Goal: Check status: Check status

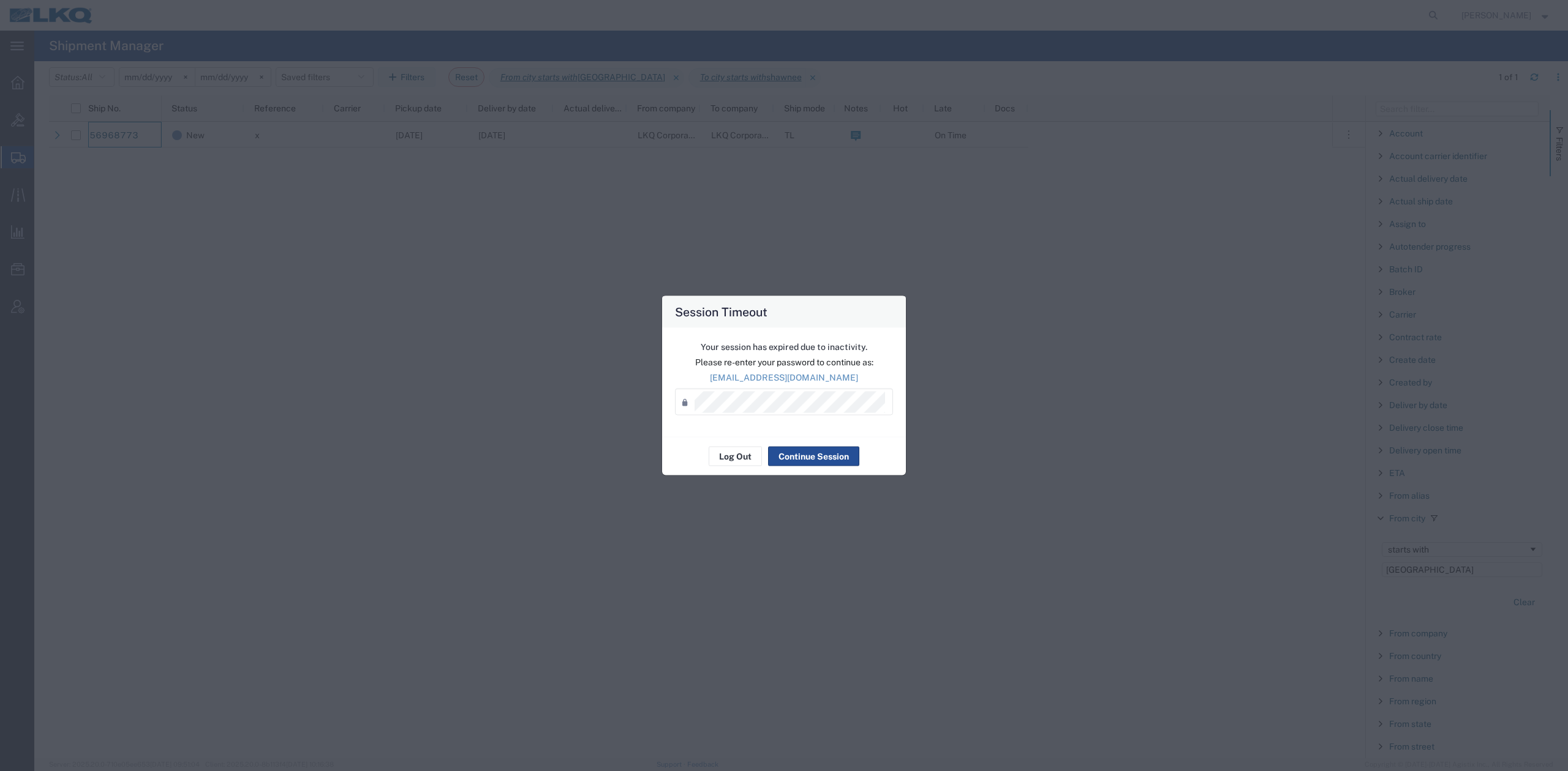
scroll to position [965, 0]
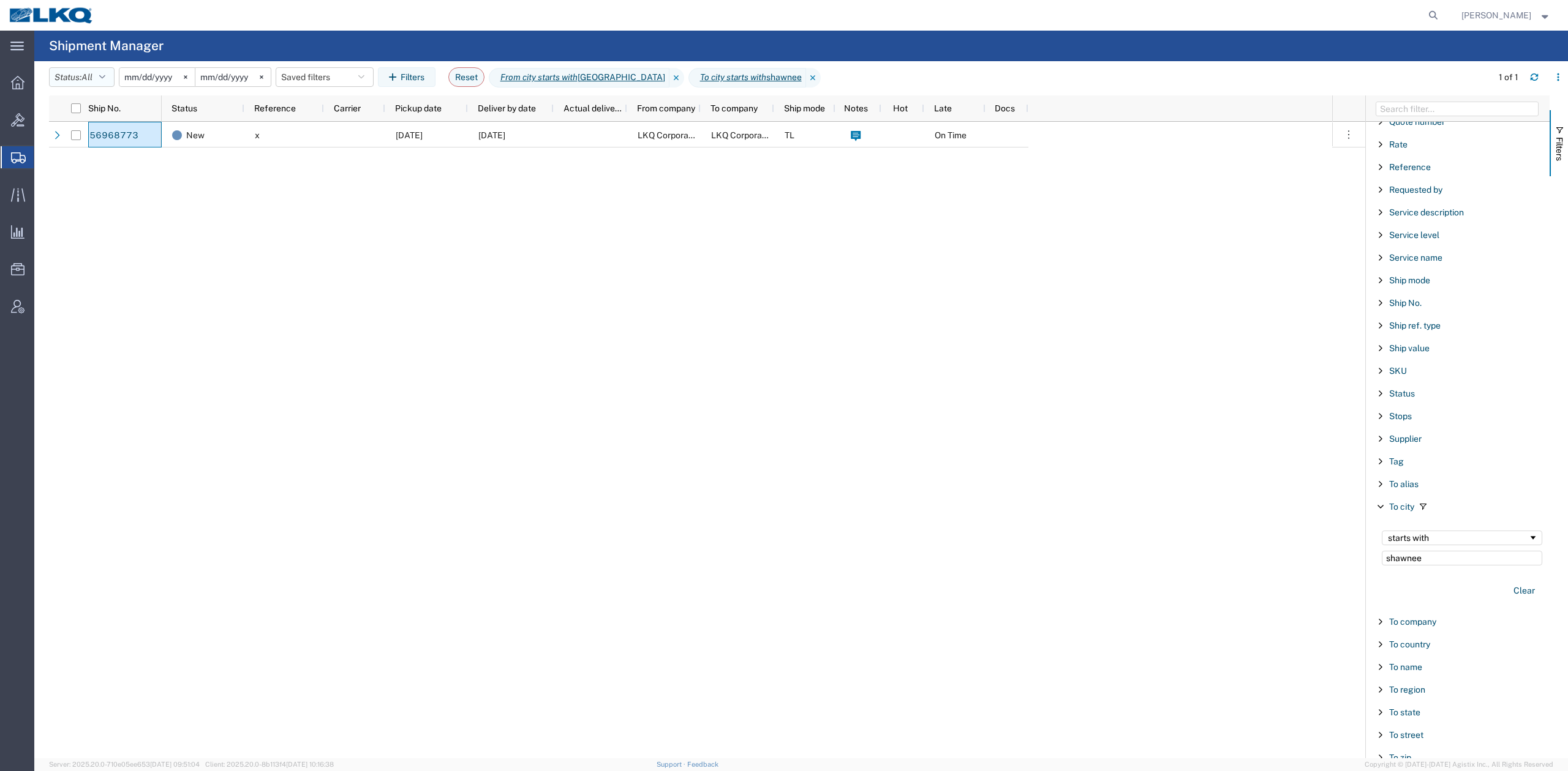
click at [93, 79] on span "All" at bounding box center [87, 77] width 11 height 10
click at [894, 367] on div "New x [DATE] [DATE] LKQ Corporation LKQ Corporation TL On Time" at bounding box center [747, 440] width 1171 height 637
click at [1514, 601] on button "Clear" at bounding box center [1524, 591] width 36 height 20
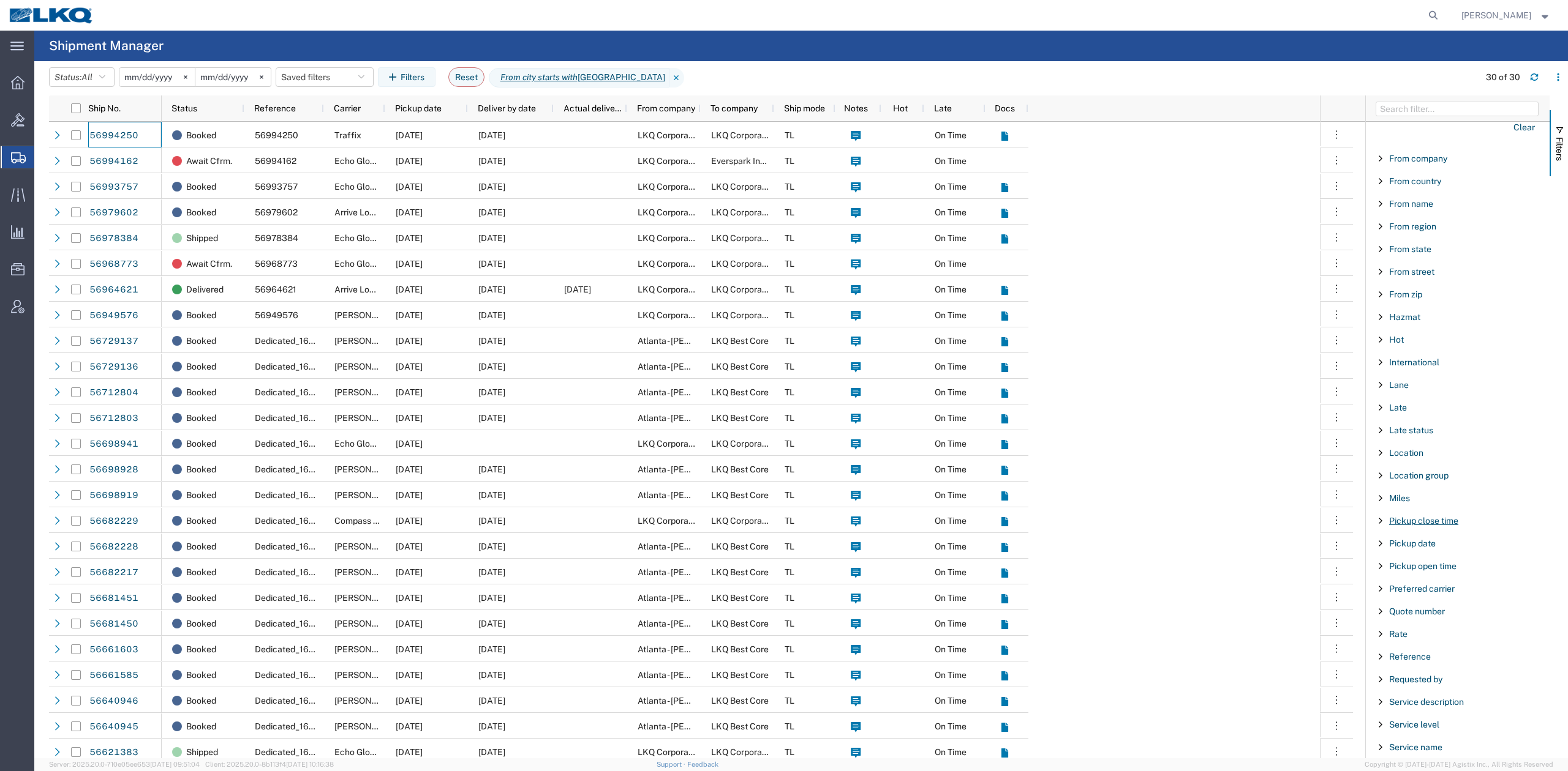
scroll to position [67, 0]
click at [1519, 538] on button "Clear" at bounding box center [1524, 536] width 36 height 20
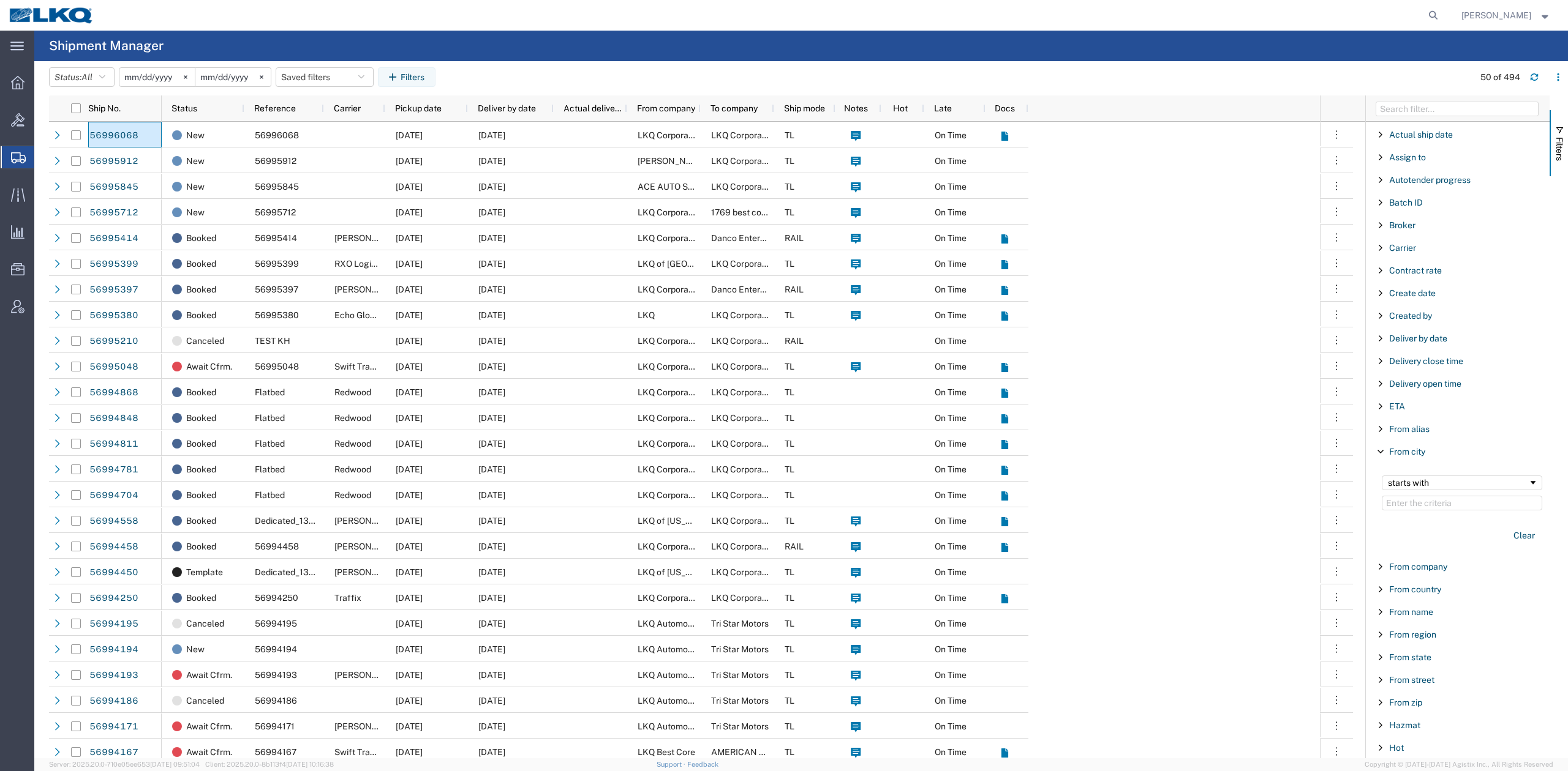
click at [141, 81] on input "[DATE]" at bounding box center [157, 77] width 75 height 18
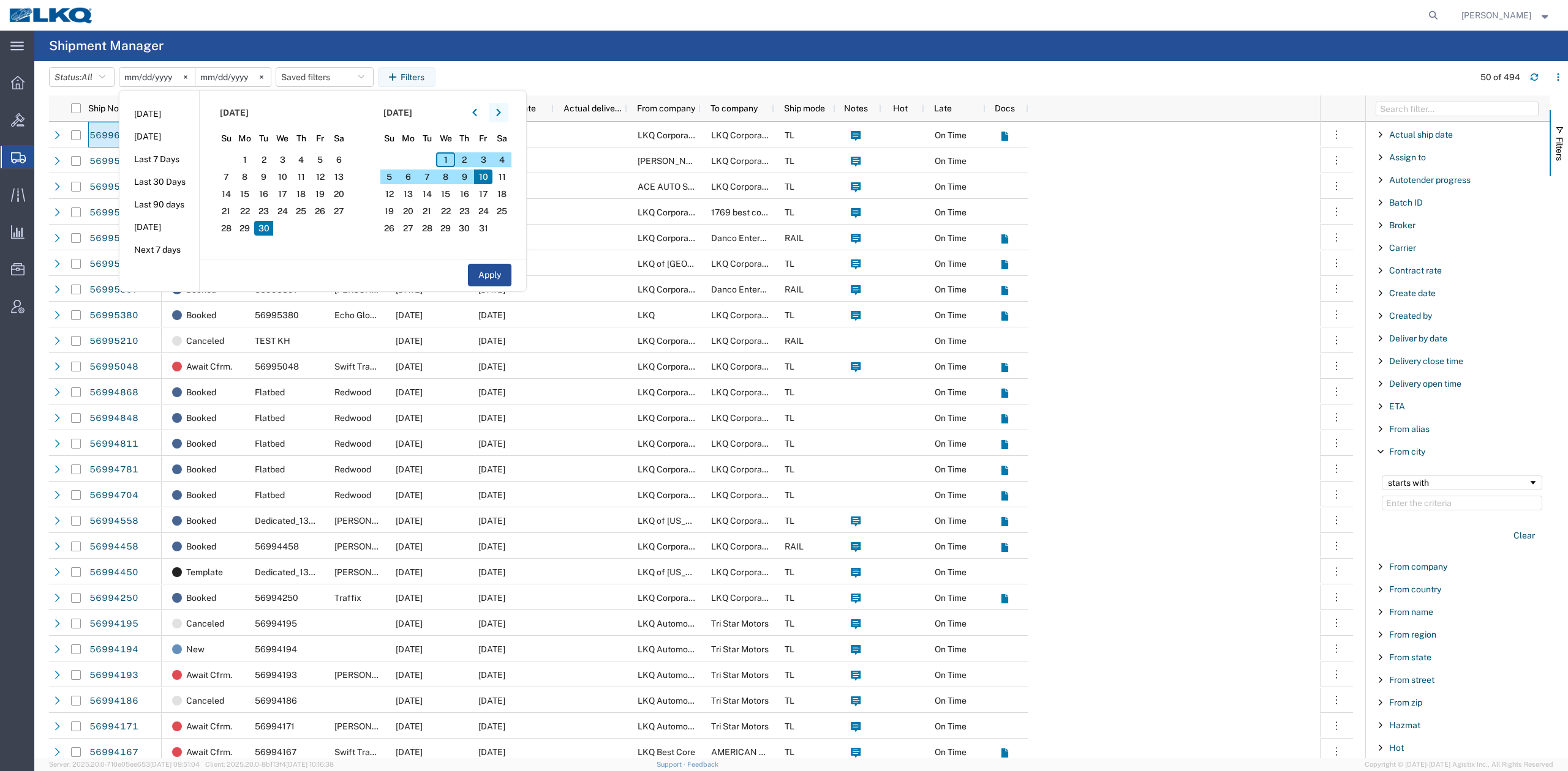
click at [501, 115] on icon "button" at bounding box center [498, 112] width 5 height 9
click at [282, 161] on span "1" at bounding box center [282, 160] width 19 height 15
click at [501, 113] on icon "button" at bounding box center [498, 112] width 5 height 9
click at [491, 195] on span "19" at bounding box center [483, 194] width 19 height 15
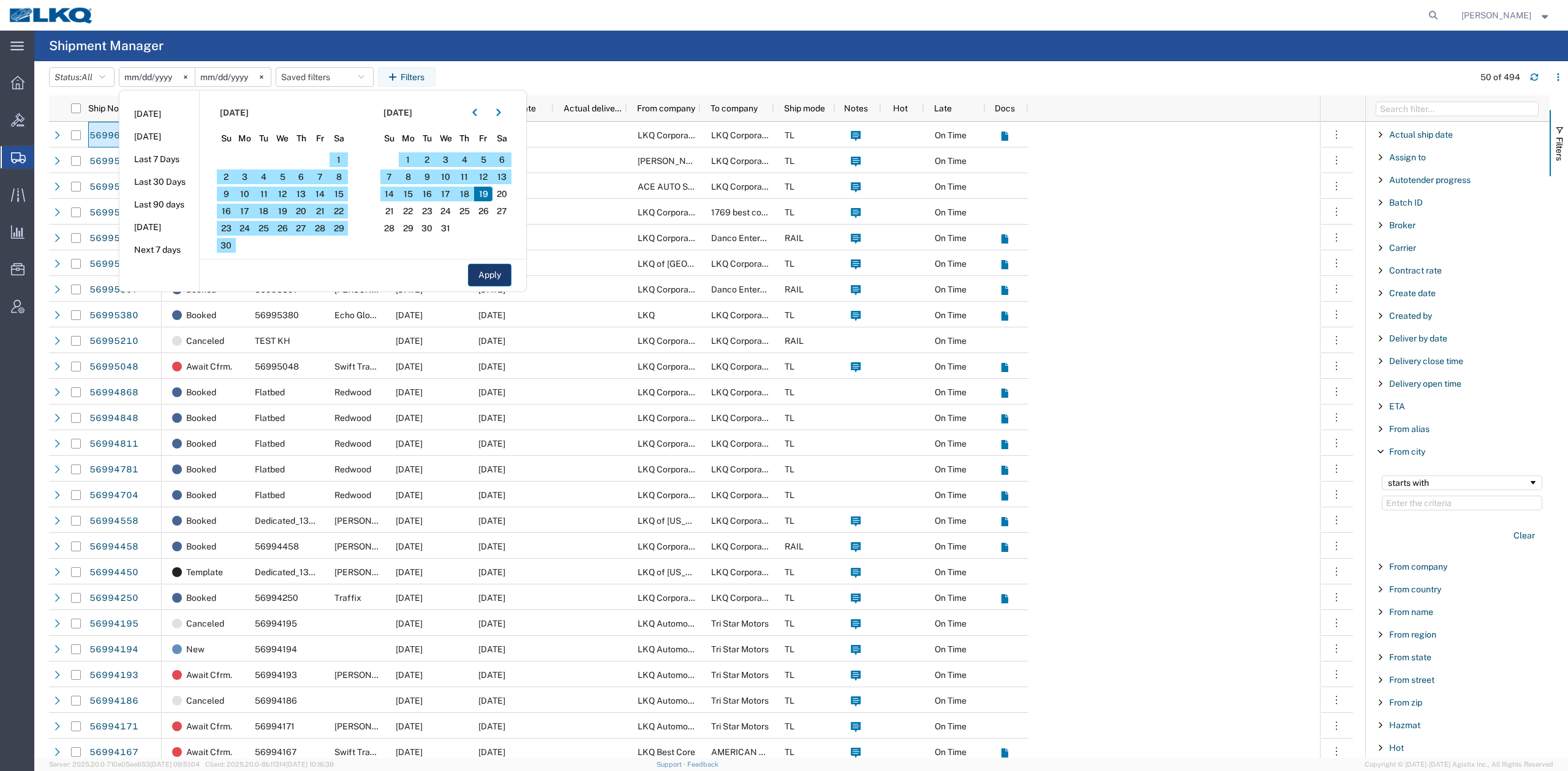
click at [500, 273] on button "Apply" at bounding box center [490, 275] width 44 height 22
type input "[DATE]"
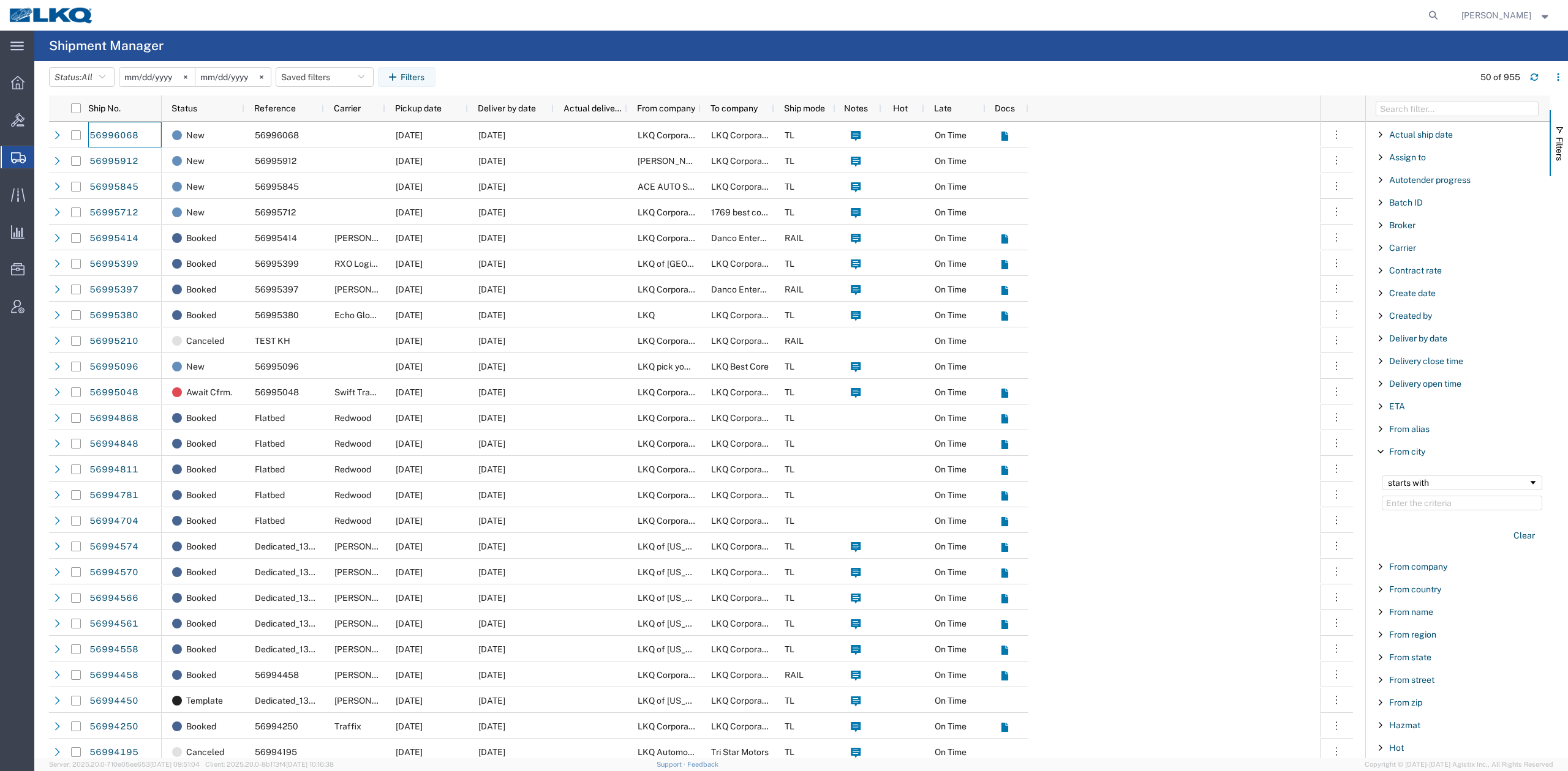
click at [960, 67] on agx-table-filter-chips "Status: All Active All Approved Booked Canceled Delivered Denied New On Hold Pe…" at bounding box center [758, 81] width 1419 height 28
click at [875, 67] on agx-table-filter-chips "Status: All Active All Approved Booked Canceled Delivered Denied New On Hold Pe…" at bounding box center [758, 81] width 1419 height 28
click at [1552, 83] on button "button" at bounding box center [1558, 77] width 20 height 20
click at [1280, 63] on header "Status: All Active All Approved Booked Canceled Delivered Denied New On Hold Pe…" at bounding box center [808, 79] width 1519 height 34
click at [438, 108] on span "Pickup date" at bounding box center [418, 108] width 46 height 10
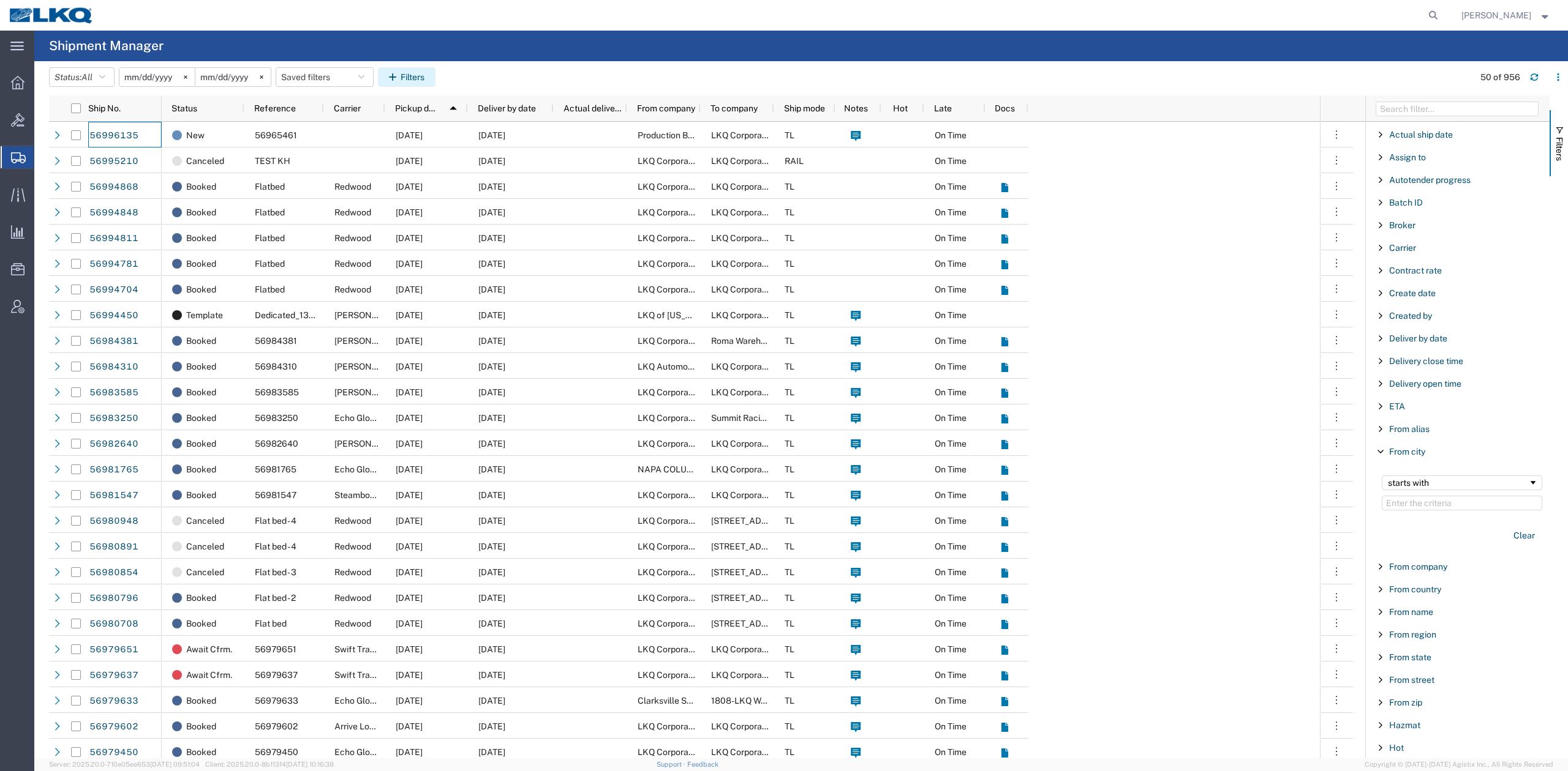
click at [422, 76] on button "Filters" at bounding box center [407, 77] width 58 height 20
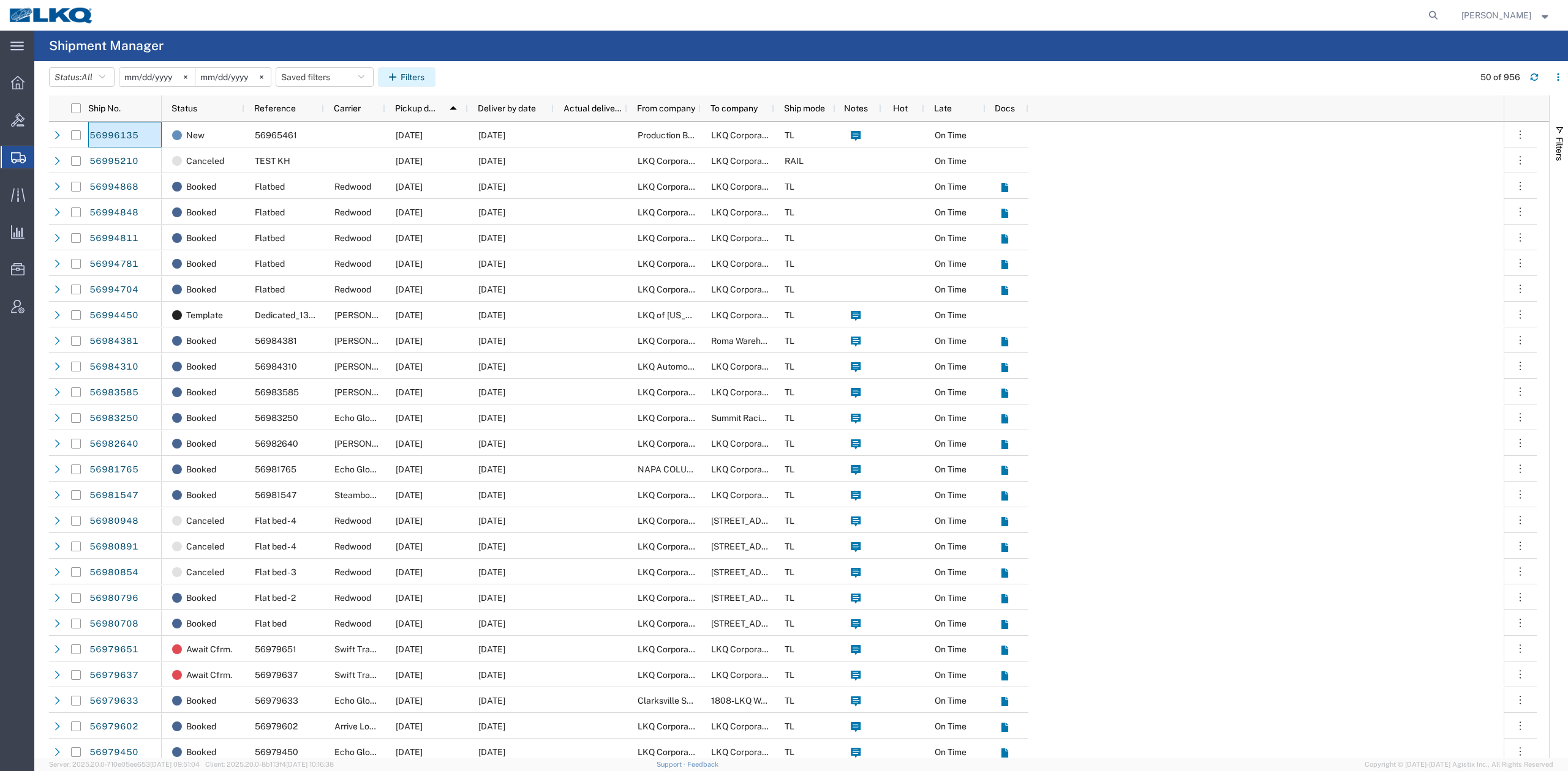
click at [422, 76] on button "Filters" at bounding box center [407, 77] width 58 height 20
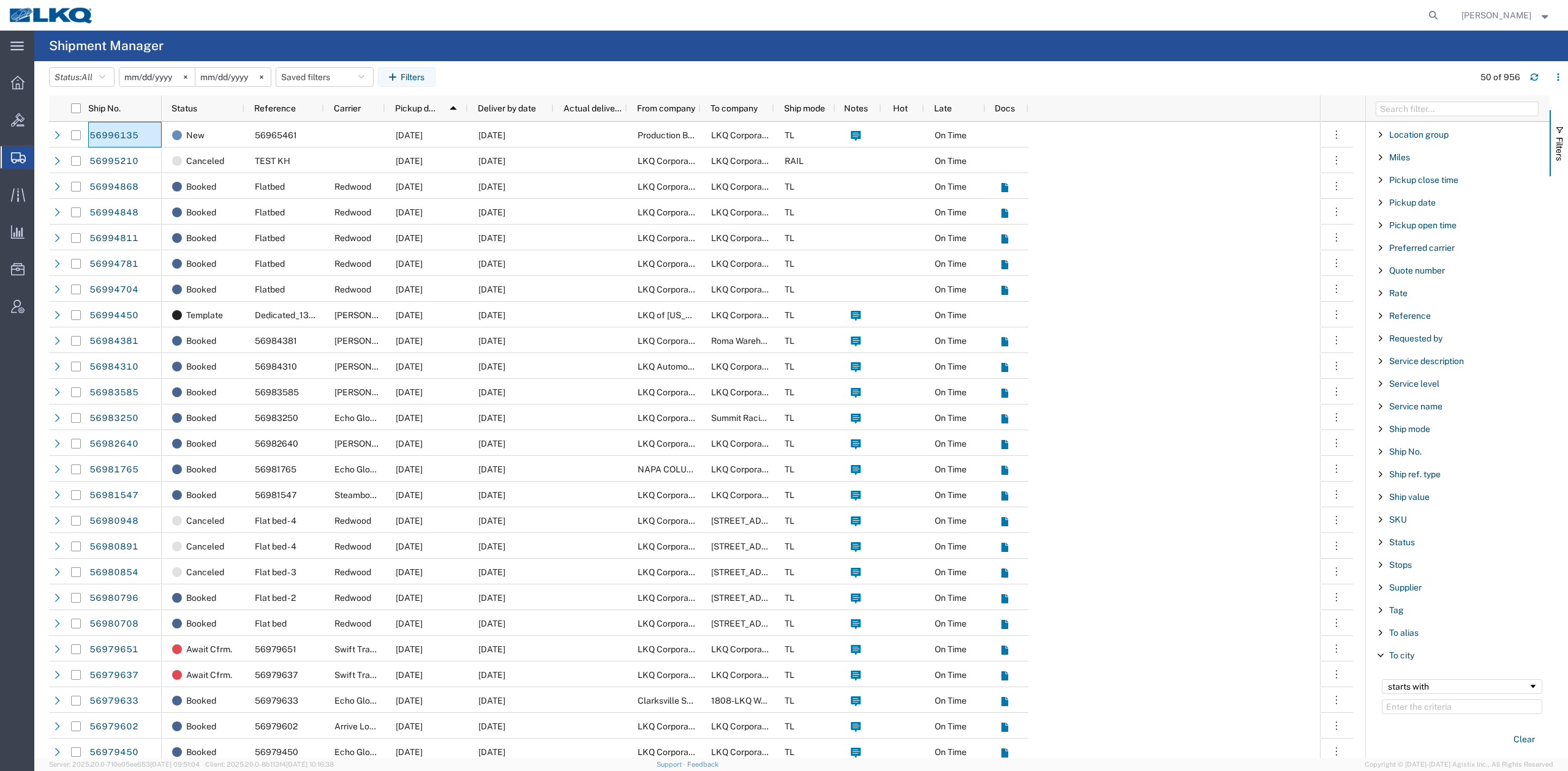
scroll to position [897, 0]
click at [1407, 466] on span "Status" at bounding box center [1401, 460] width 26 height 10
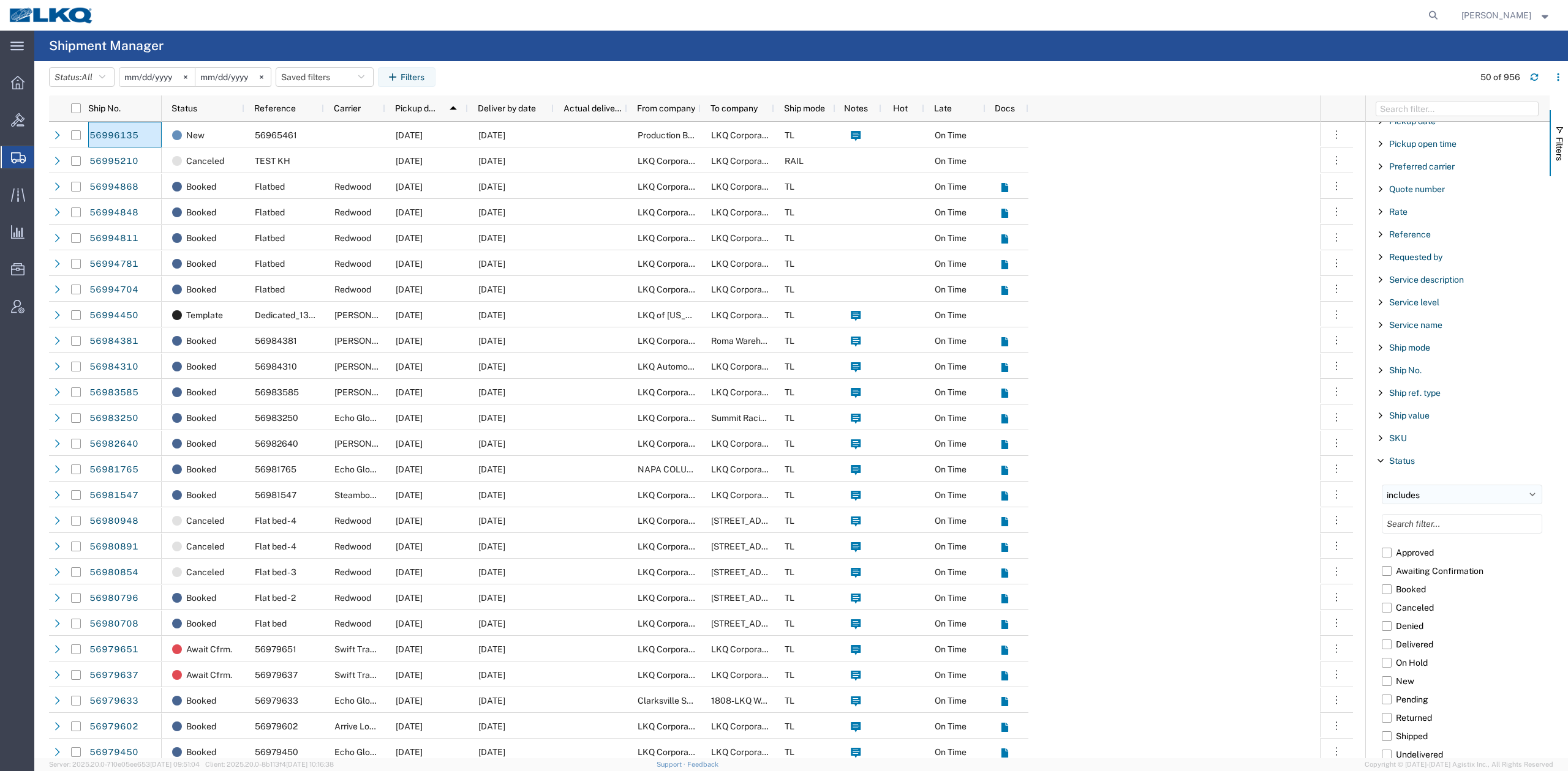
click at [1453, 504] on select "includes excludes" at bounding box center [1462, 495] width 161 height 20
select select "notin"
click at [1382, 495] on select "includes excludes" at bounding box center [1462, 495] width 161 height 20
click at [1458, 534] on input "Filter List 66 Filters" at bounding box center [1462, 524] width 161 height 20
click at [1388, 617] on label "Canceled" at bounding box center [1462, 608] width 161 height 18
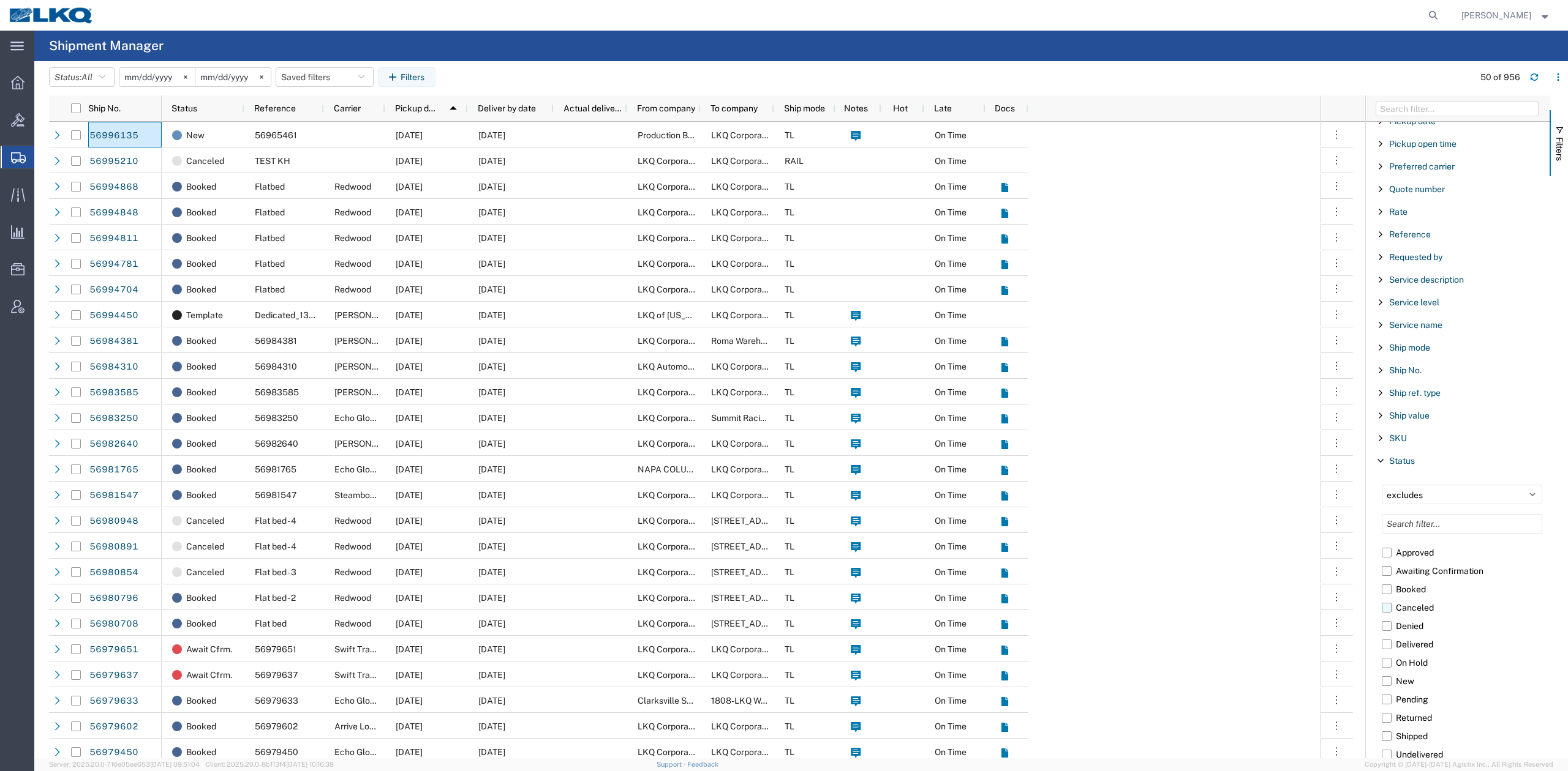
click at [0, 0] on input "Canceled" at bounding box center [0, 0] width 0 height 0
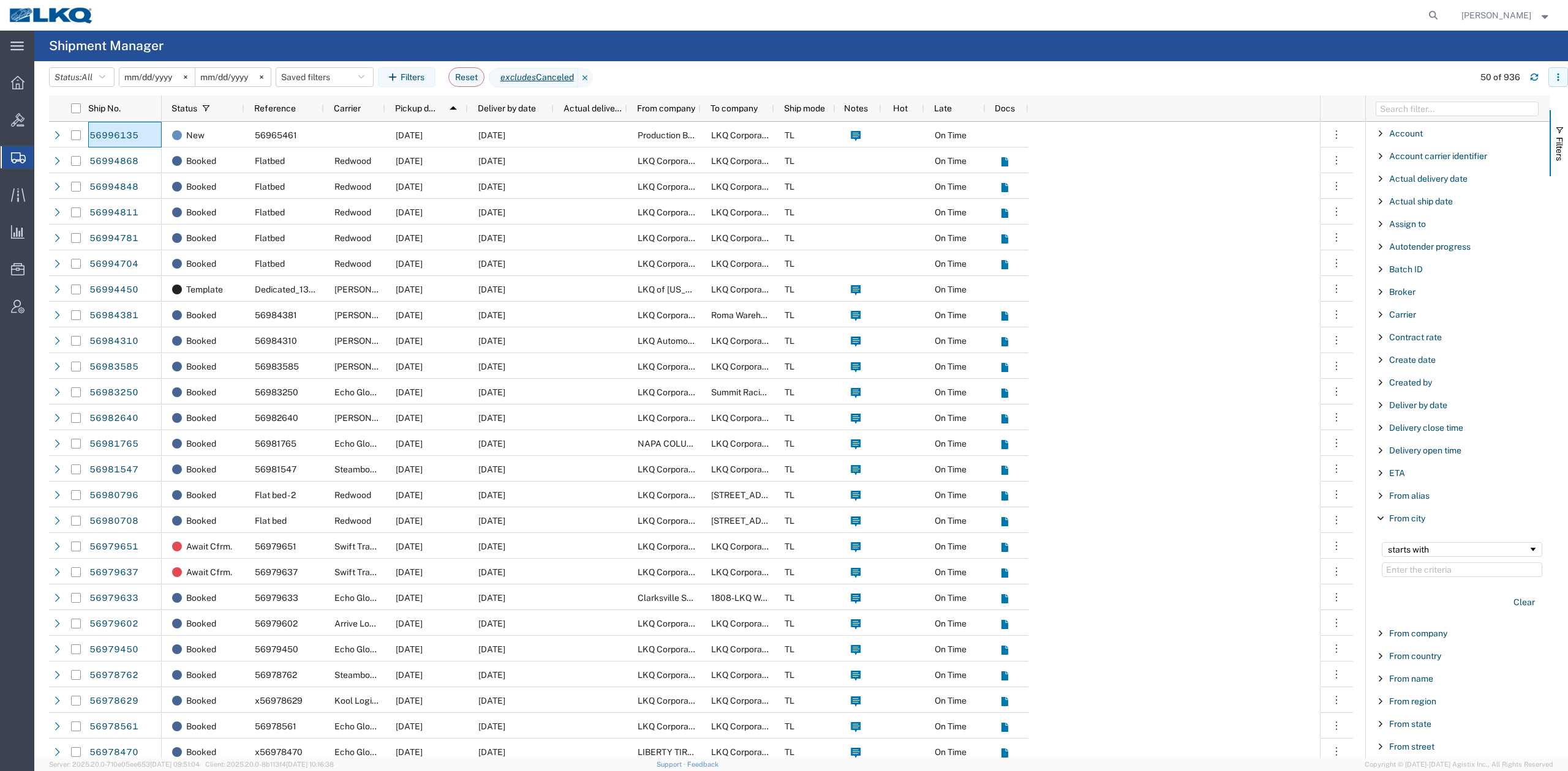
click at [1561, 83] on button "button" at bounding box center [1558, 77] width 20 height 20
click at [1495, 168] on agx-table-column-manager-action "Manage columns" at bounding box center [1494, 159] width 68 height 24
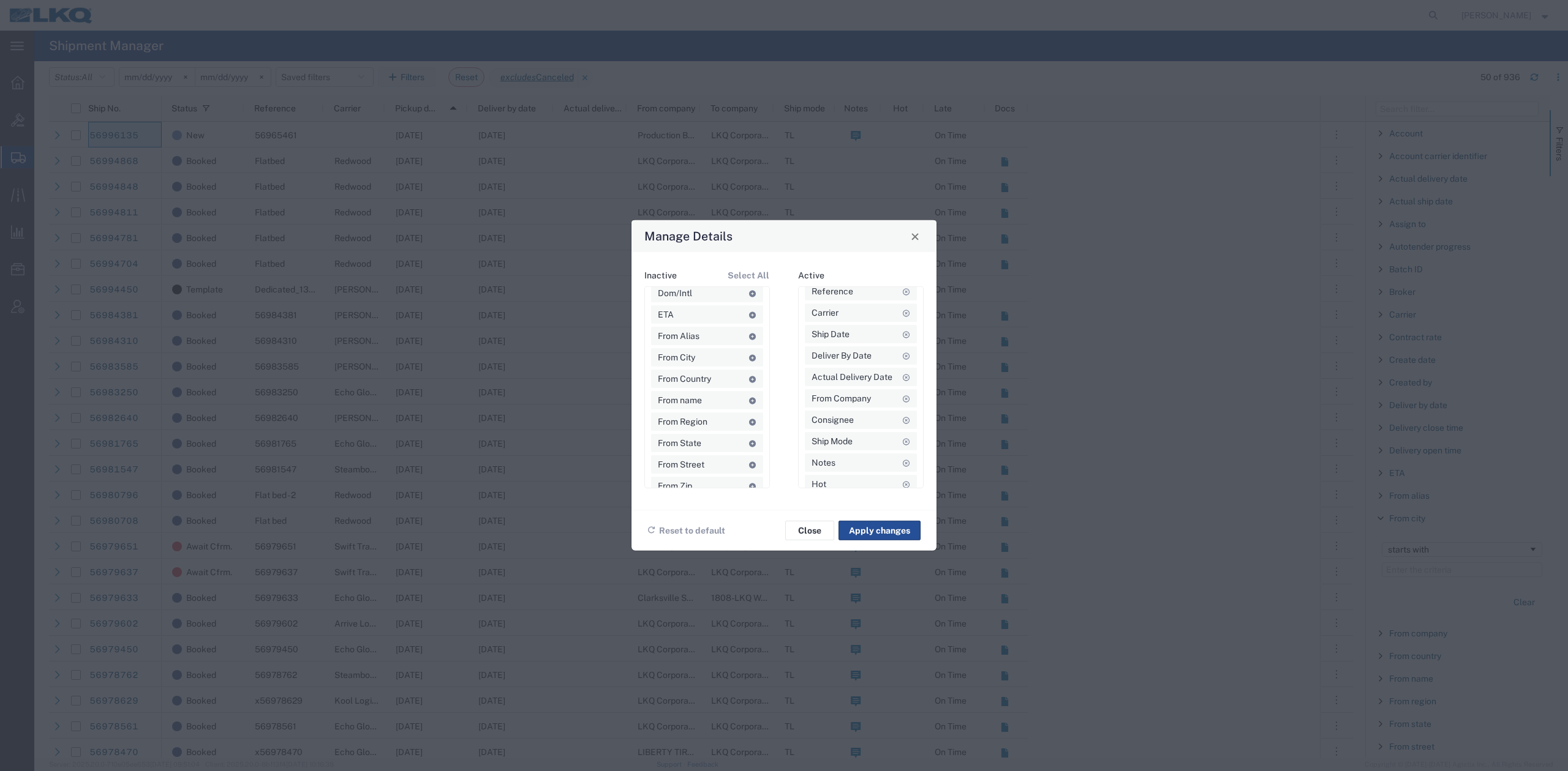
scroll to position [102, 0]
drag, startPoint x: 691, startPoint y: 338, endPoint x: 843, endPoint y: 481, distance: 208.7
drag, startPoint x: 681, startPoint y: 334, endPoint x: 843, endPoint y: 488, distance: 223.5
drag, startPoint x: 692, startPoint y: 396, endPoint x: 849, endPoint y: 488, distance: 182.0
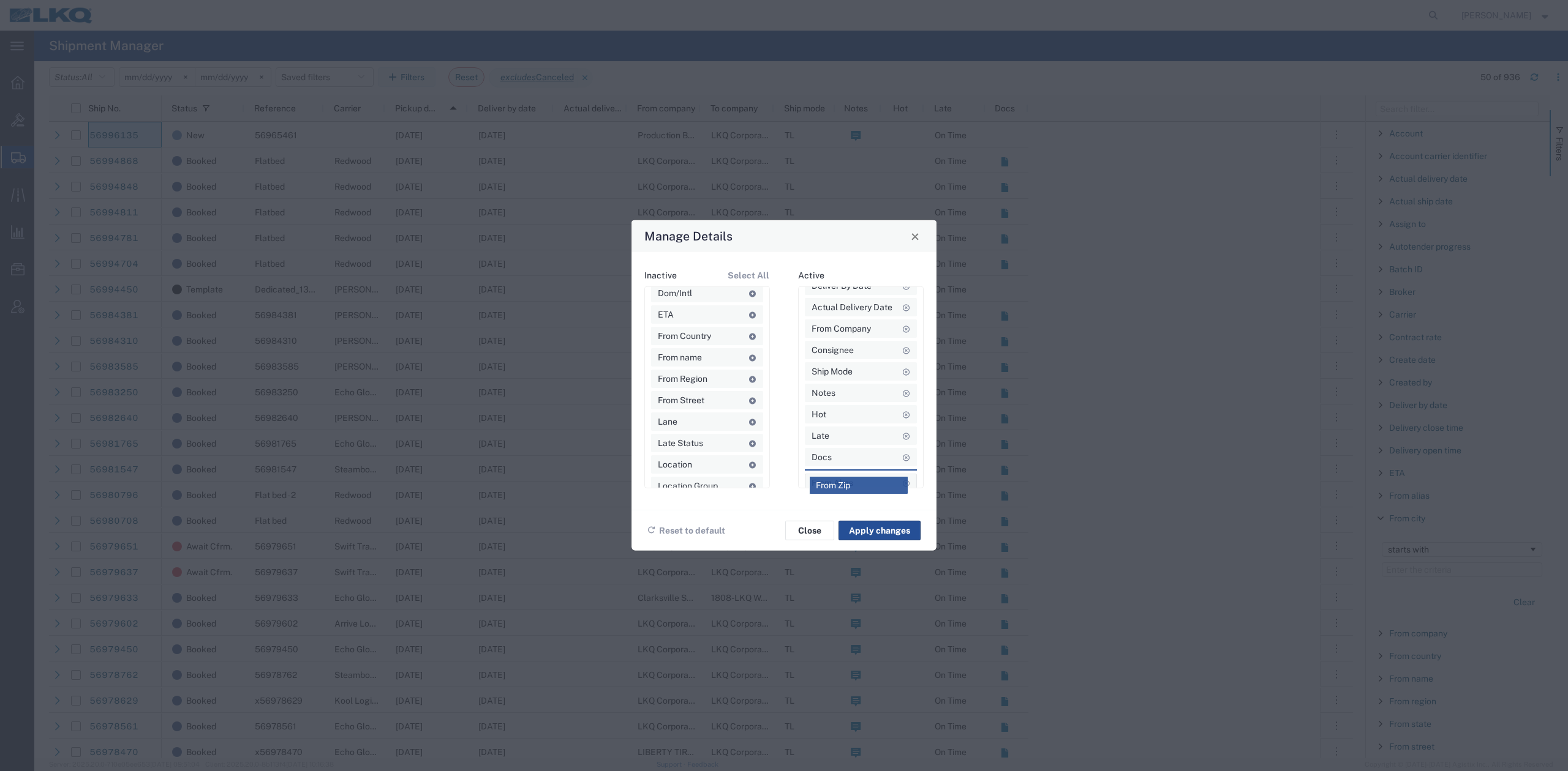
drag, startPoint x: 687, startPoint y: 416, endPoint x: 846, endPoint y: 482, distance: 172.2
drag, startPoint x: 851, startPoint y: 478, endPoint x: 853, endPoint y: 426, distance: 52.0
drag, startPoint x: 851, startPoint y: 476, endPoint x: 853, endPoint y: 439, distance: 37.1
drag, startPoint x: 847, startPoint y: 476, endPoint x: 849, endPoint y: 421, distance: 55.0
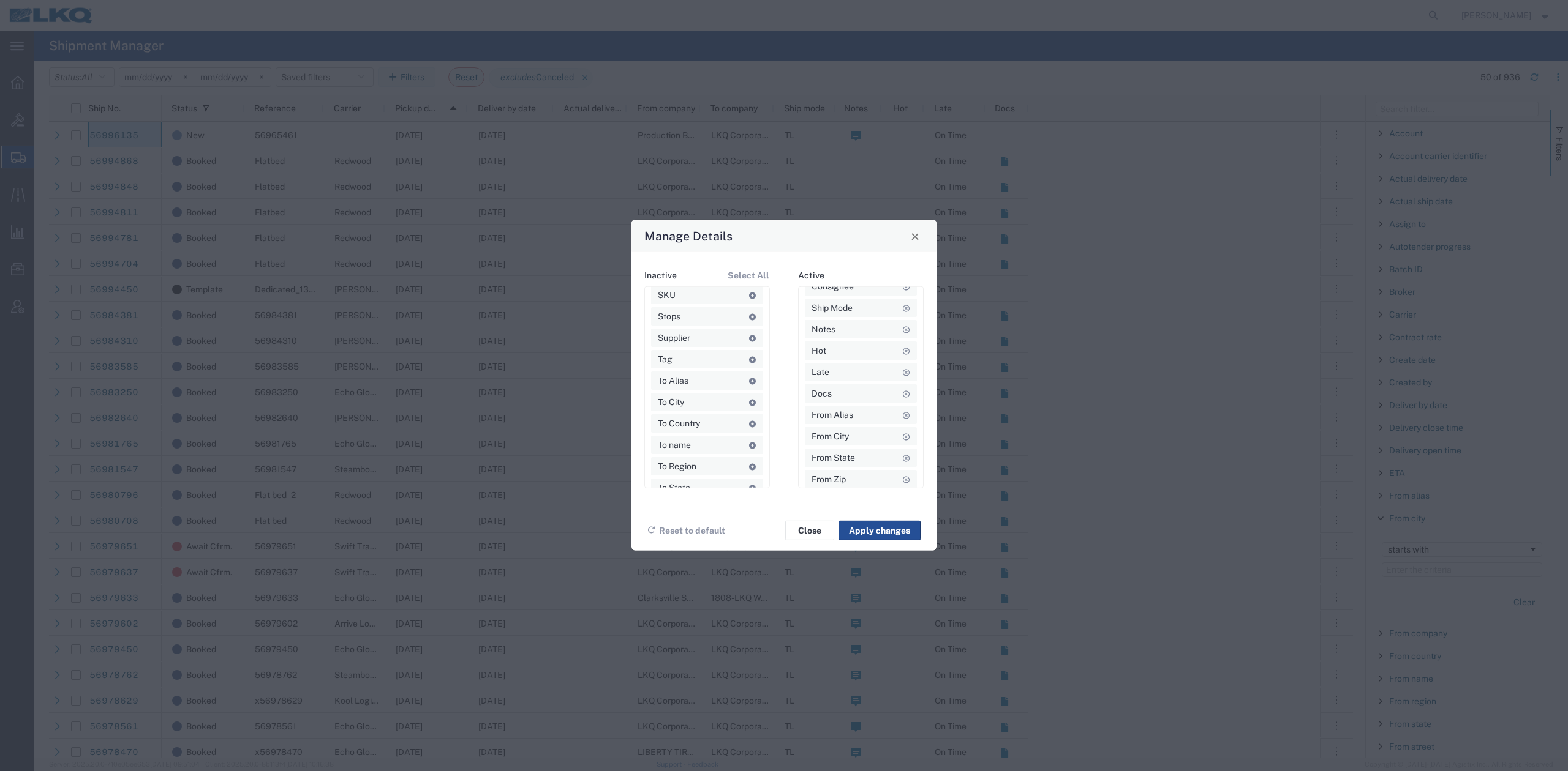
scroll to position [677, 0]
drag, startPoint x: 682, startPoint y: 394, endPoint x: 840, endPoint y: 484, distance: 181.8
drag, startPoint x: 701, startPoint y: 458, endPoint x: 858, endPoint y: 488, distance: 159.8
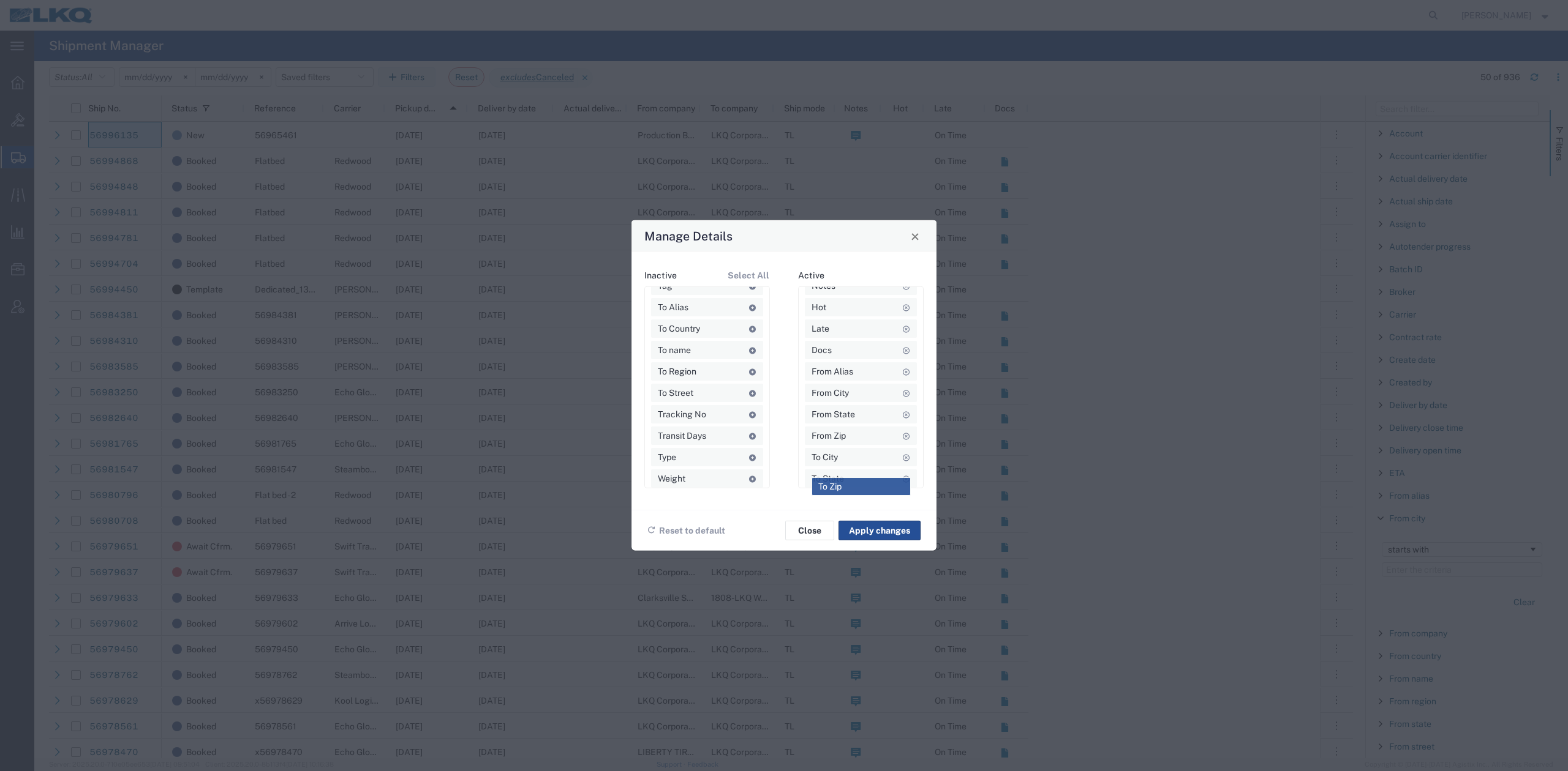
drag, startPoint x: 689, startPoint y: 402, endPoint x: 851, endPoint y: 488, distance: 183.4
drag, startPoint x: 693, startPoint y: 389, endPoint x: 849, endPoint y: 457, distance: 170.2
click at [890, 529] on button "Apply changes" at bounding box center [879, 531] width 82 height 20
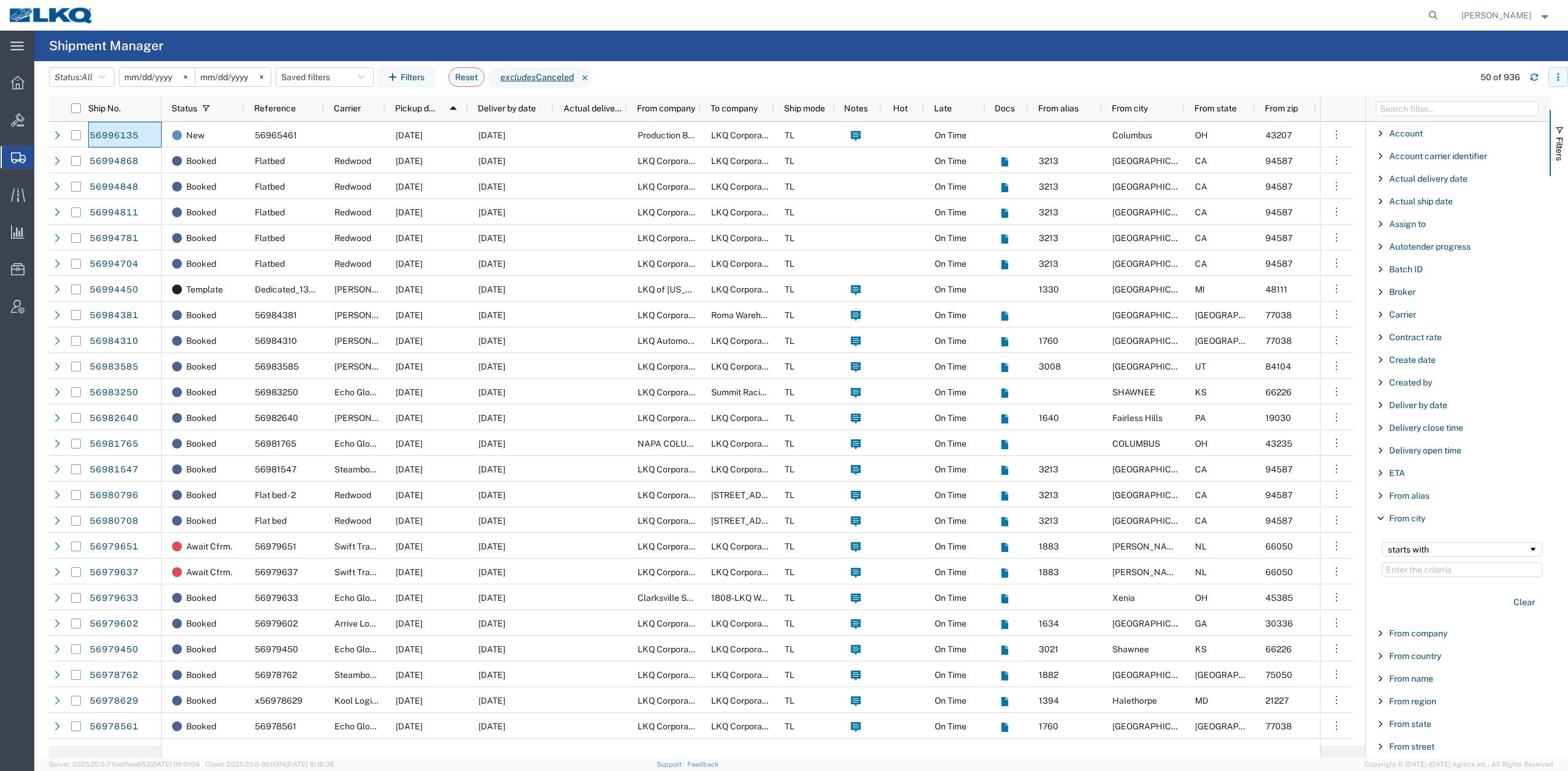
click at [1557, 84] on button "button" at bounding box center [1558, 77] width 20 height 20
click at [1501, 113] on div "Download" at bounding box center [1494, 110] width 68 height 24
click at [1442, 18] on icon at bounding box center [1433, 15] width 17 height 17
click at [1249, 18] on input "search" at bounding box center [1238, 15] width 372 height 29
paste input "56995096"
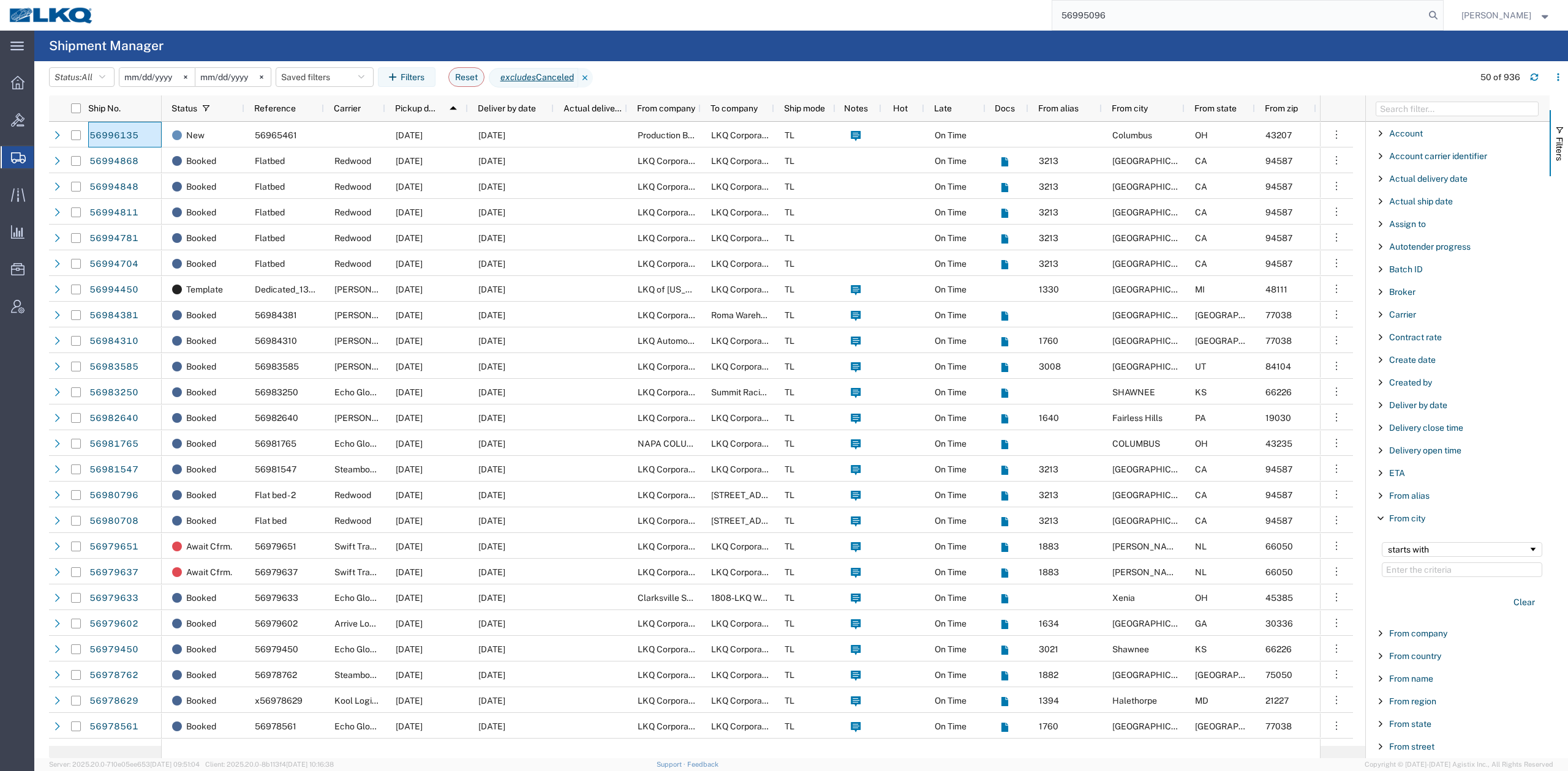
type input "56995096"
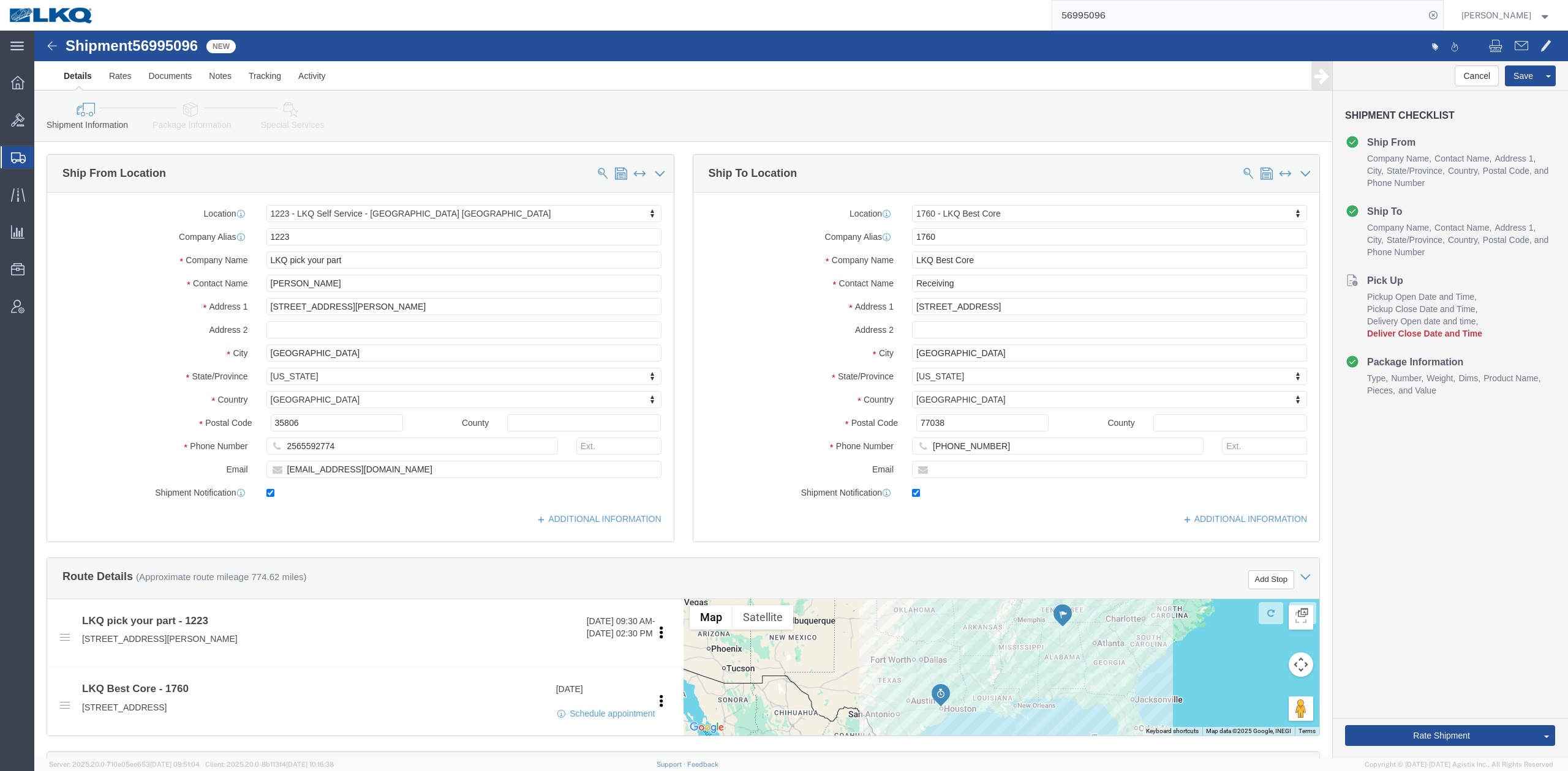
select select "27430"
select select "27634"
click at [1100, 11] on input "56995096" at bounding box center [1238, 15] width 372 height 29
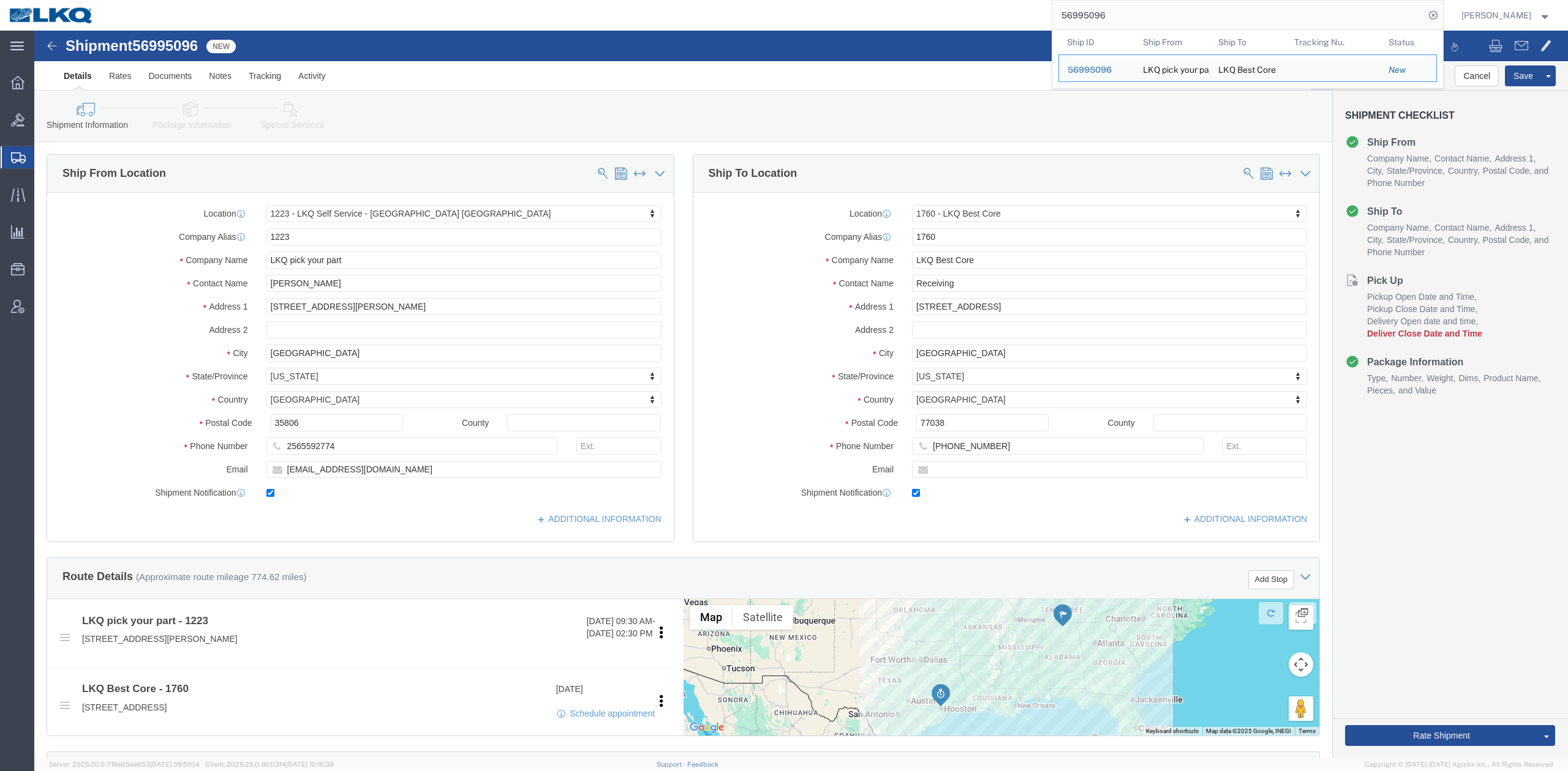
click at [1100, 11] on input "56995096" at bounding box center [1238, 15] width 372 height 29
paste input "850269"
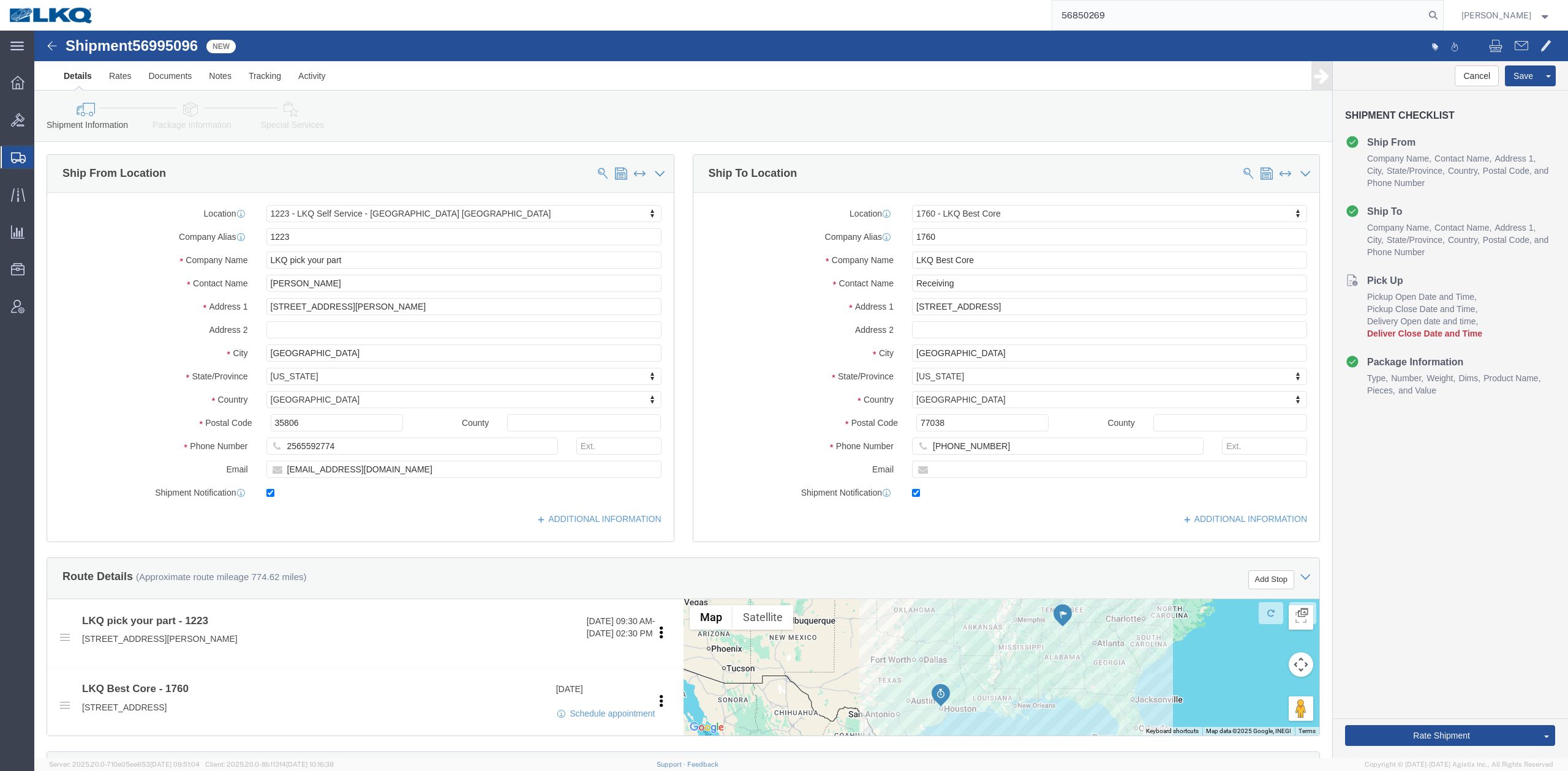
type input "56850269"
